Goal: Transaction & Acquisition: Purchase product/service

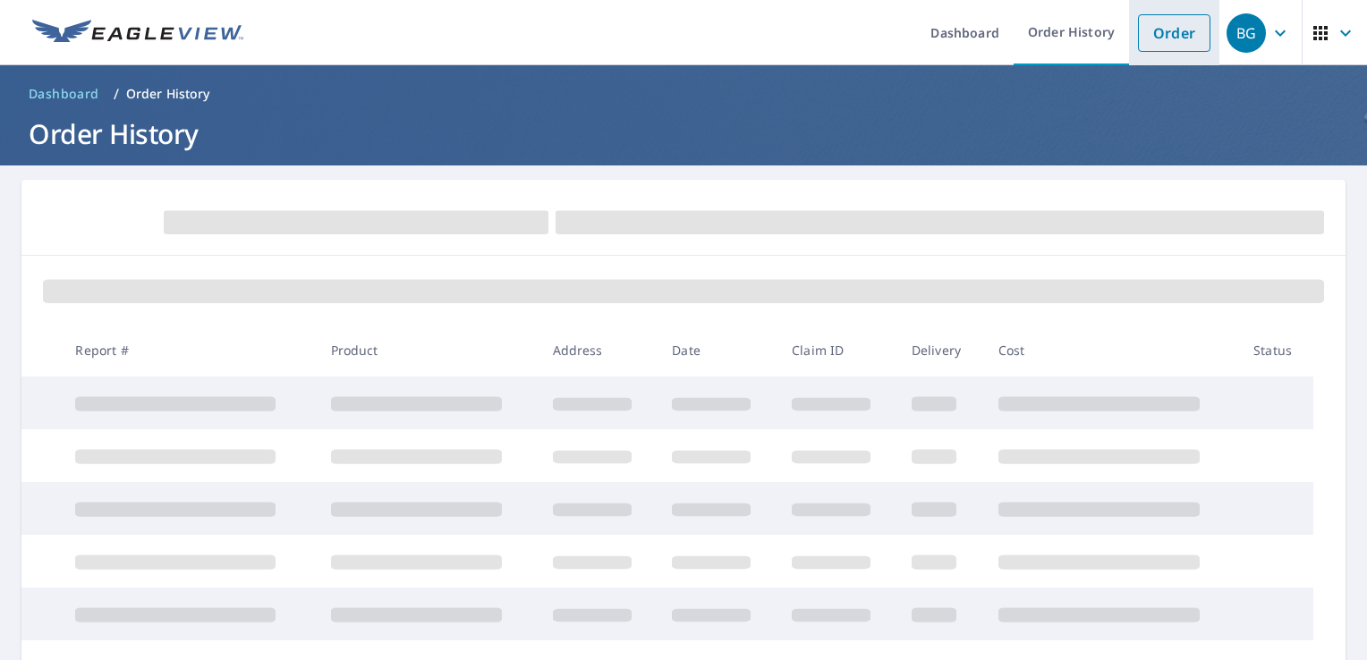
click at [1166, 41] on link "Order" at bounding box center [1174, 33] width 72 height 38
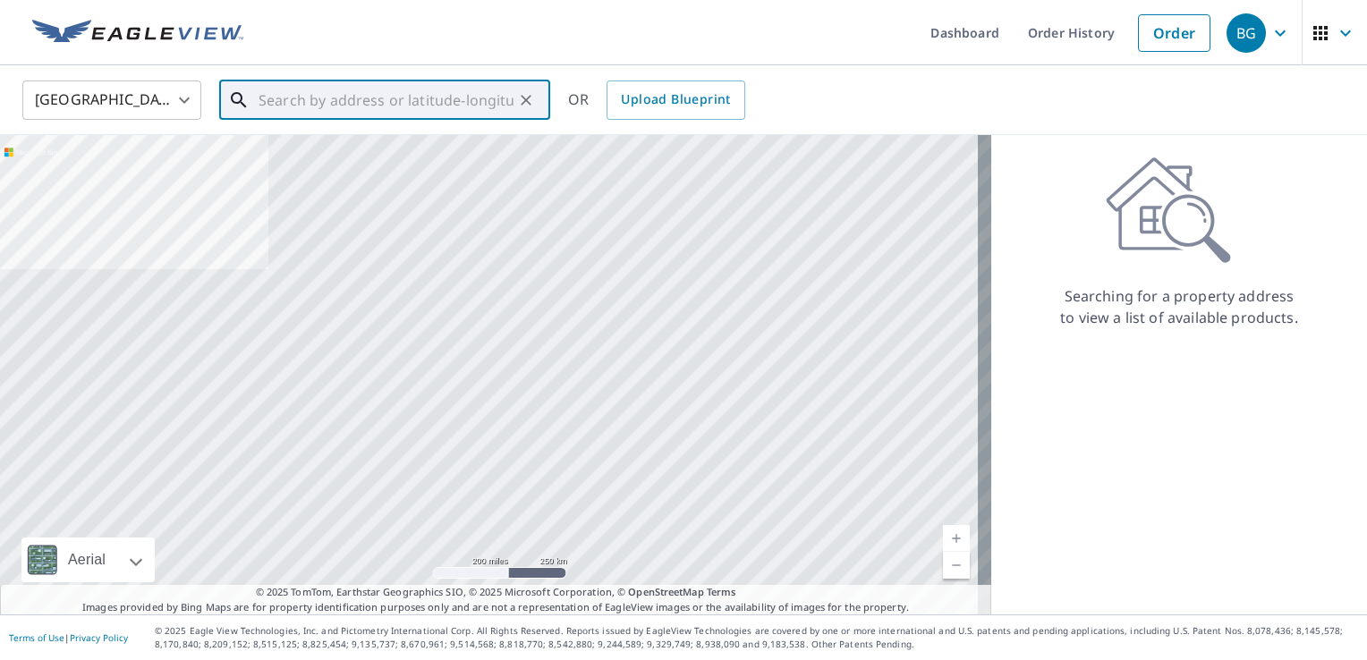
click at [501, 98] on input "text" at bounding box center [385, 100] width 255 height 50
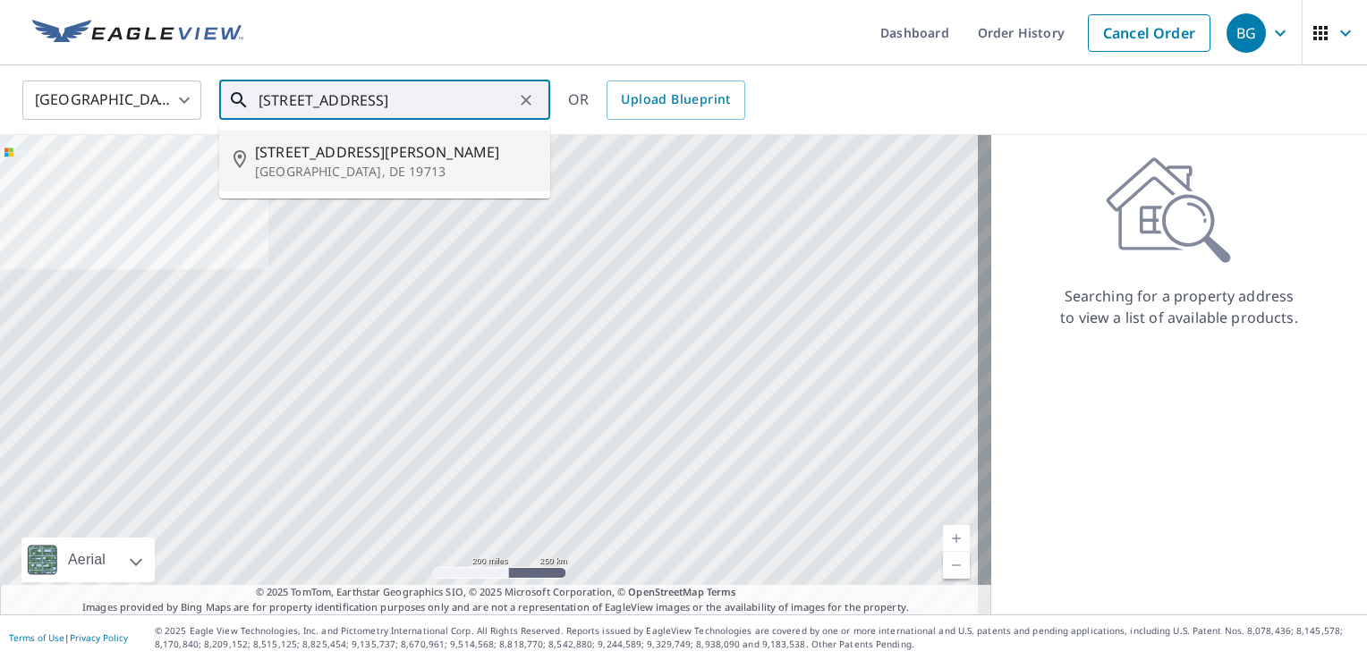
click at [413, 144] on span "[STREET_ADDRESS][PERSON_NAME]" at bounding box center [395, 151] width 281 height 21
type input "[STREET_ADDRESS][PERSON_NAME]"
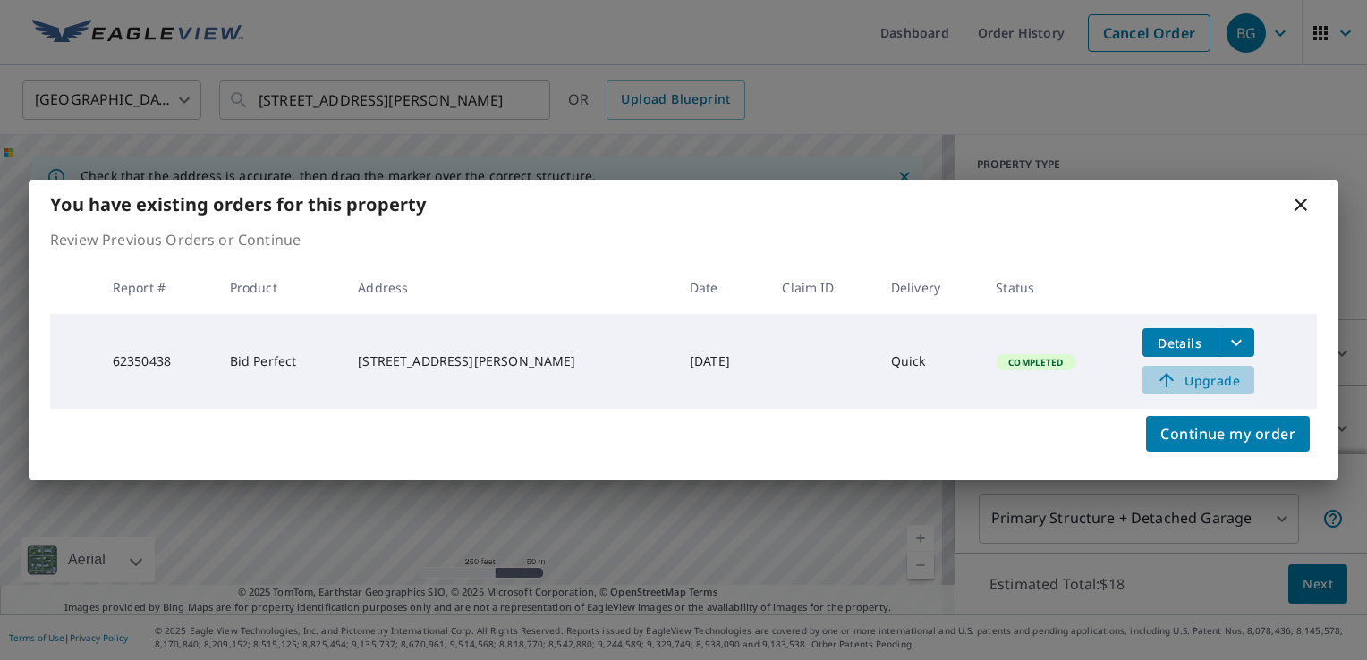
click at [1191, 383] on span "Upgrade" at bounding box center [1198, 379] width 90 height 21
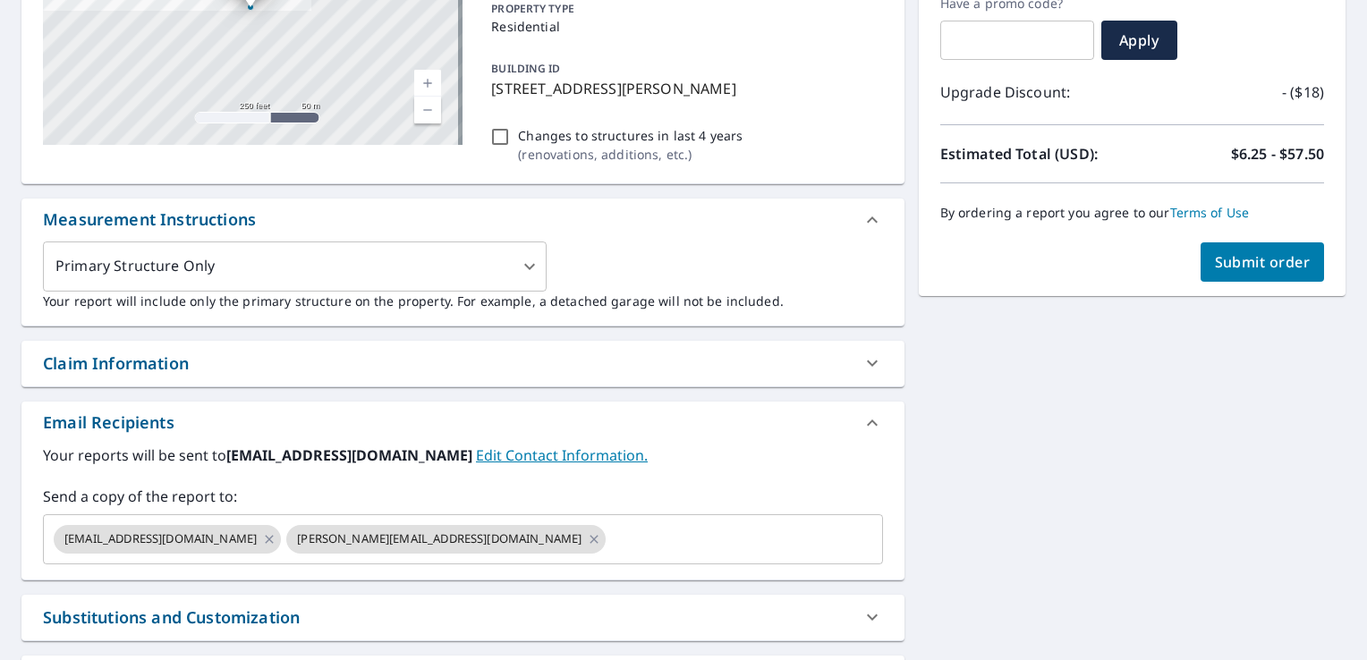
scroll to position [318, 0]
click at [774, 540] on input "text" at bounding box center [727, 538] width 239 height 34
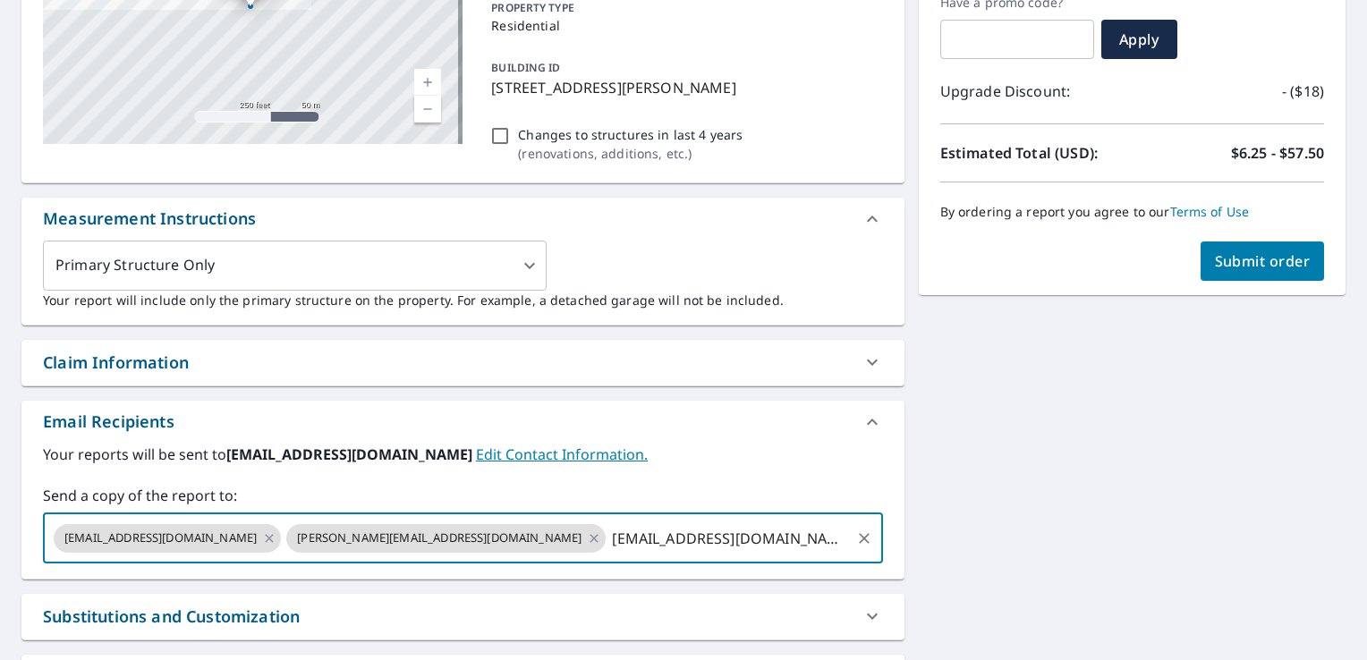
type input "[EMAIL_ADDRESS][DOMAIN_NAME]"
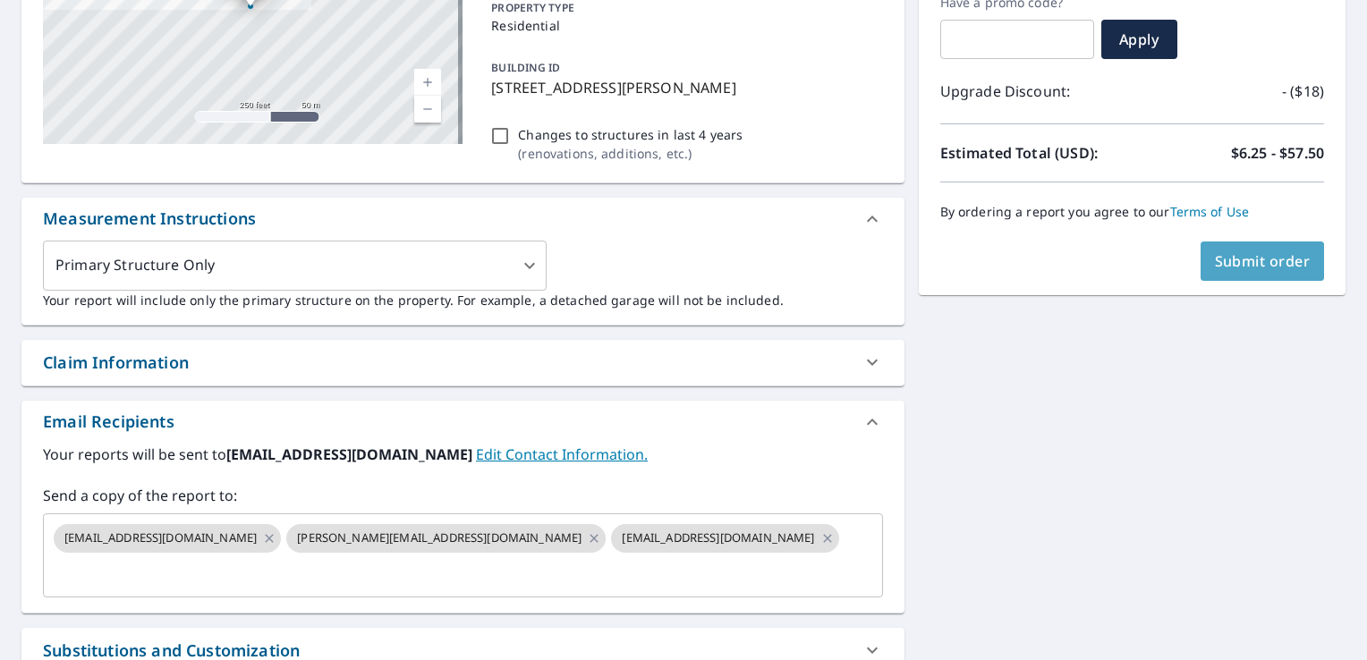
click at [1261, 260] on span "Submit order" at bounding box center [1263, 261] width 96 height 20
checkbox input "true"
